Goal: Check status: Check status

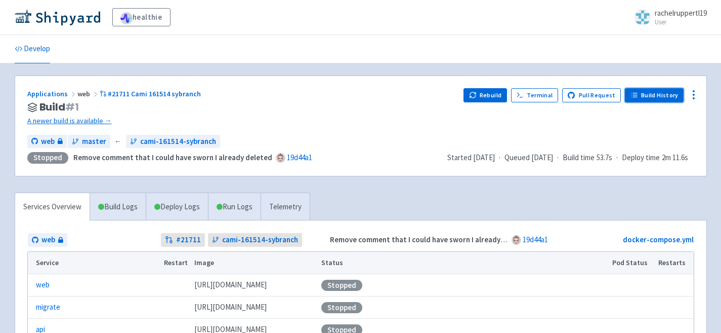
click at [679, 93] on link "Build History" at bounding box center [654, 95] width 59 height 14
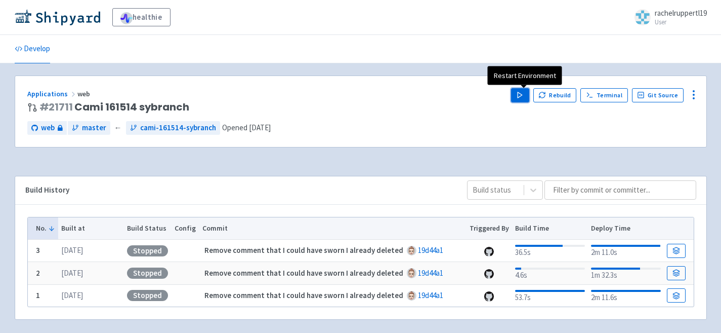
click at [520, 98] on icon "button" at bounding box center [520, 95] width 8 height 8
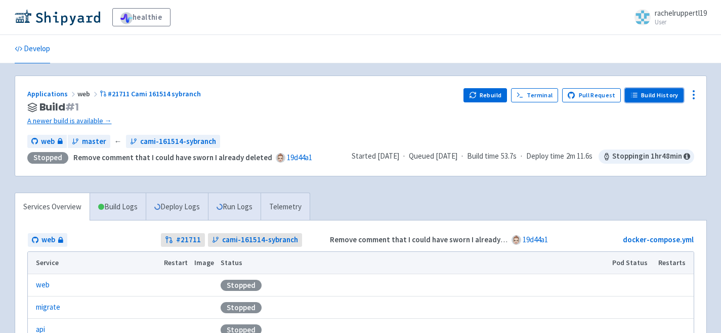
click at [661, 96] on link "Build History" at bounding box center [654, 95] width 59 height 14
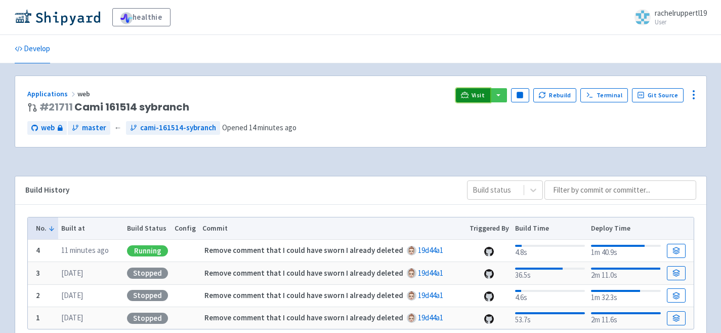
click at [477, 89] on link "Visit" at bounding box center [473, 95] width 34 height 14
